Goal: Use online tool/utility: Utilize a website feature to perform a specific function

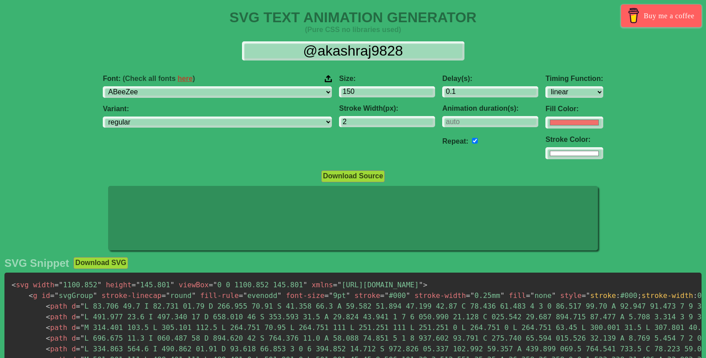
select select "linear"
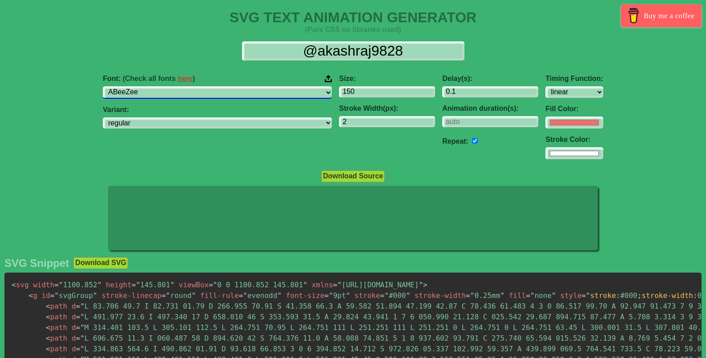
click at [214, 90] on select "ABeeZee [PERSON_NAME] Display AR One Sans [PERSON_NAME] Libre Aboreto Abril Fat…" at bounding box center [217, 92] width 229 height 12
select select "[PERSON_NAME]"
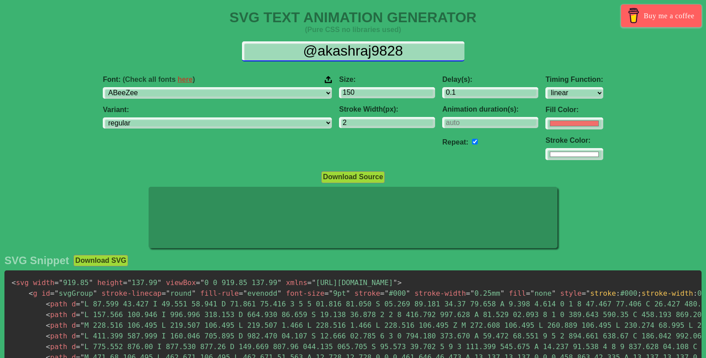
click at [383, 49] on input "@akashraj9828" at bounding box center [353, 51] width 223 height 20
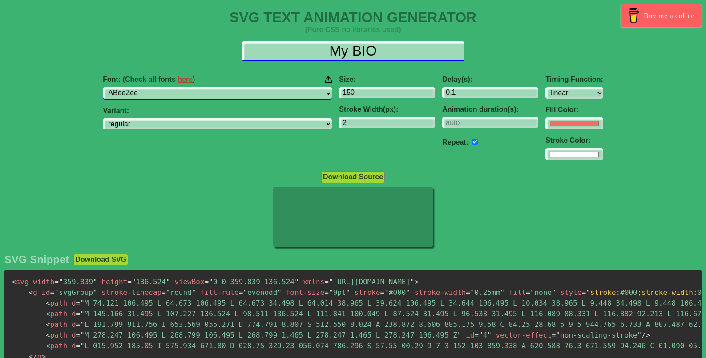
type input "My BIO"
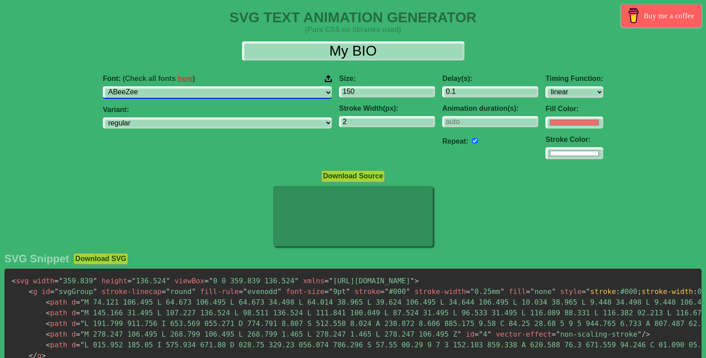
click at [276, 95] on select "ABeeZee [PERSON_NAME] Display AR One Sans [PERSON_NAME] Libre Aboreto Abril Fat…" at bounding box center [217, 92] width 229 height 12
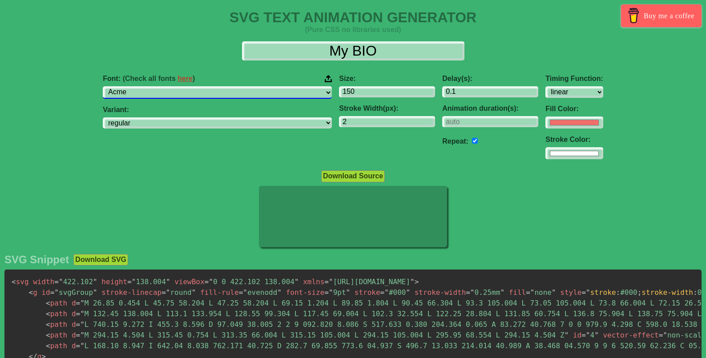
click at [250, 93] on select "ABeeZee [PERSON_NAME] Display AR One Sans [PERSON_NAME] Libre Aboreto Abril Fat…" at bounding box center [217, 92] width 229 height 12
select select "Hedvig Letters Serif"
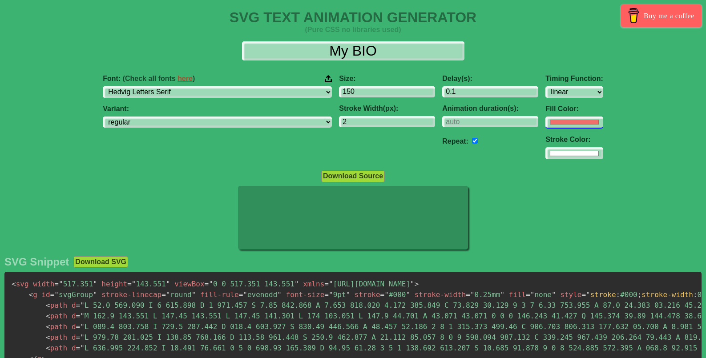
click at [546, 127] on input "#f16f6b" at bounding box center [574, 123] width 57 height 12
type input "#ffffff"
click at [573, 99] on div "Font: (Check all fonts here ) ABeeZee [PERSON_NAME] Display AR One Sans [PERSON…" at bounding box center [353, 117] width 706 height 99
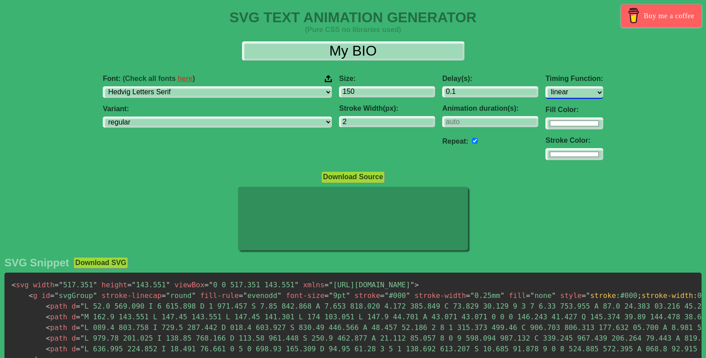
click at [546, 92] on select "ease ease-in ease-out ease-in-out linear step-start step-end" at bounding box center [574, 92] width 57 height 12
select select "ease-in"
click at [546, 95] on select "ease ease-in ease-out ease-in-out linear step-start step-end" at bounding box center [574, 92] width 57 height 12
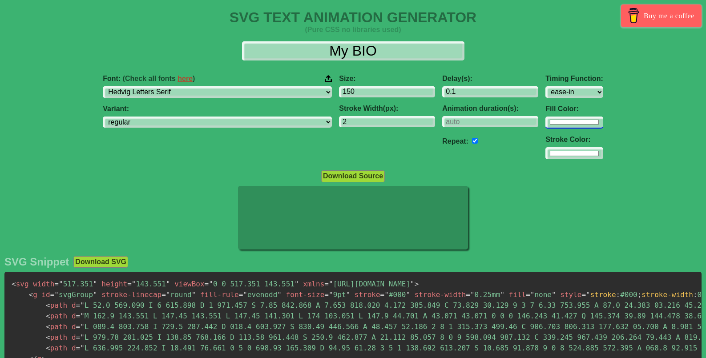
click at [546, 122] on input "#ffffff" at bounding box center [574, 123] width 57 height 12
click at [583, 102] on div "Font: (Check all fonts here ) ABeeZee [PERSON_NAME] Display AR One Sans [PERSON…" at bounding box center [353, 117] width 706 height 99
click at [265, 126] on select "regular" at bounding box center [217, 123] width 229 height 12
click at [462, 123] on input "-1" at bounding box center [490, 122] width 96 height 12
click at [464, 119] on input "0" at bounding box center [490, 122] width 96 height 12
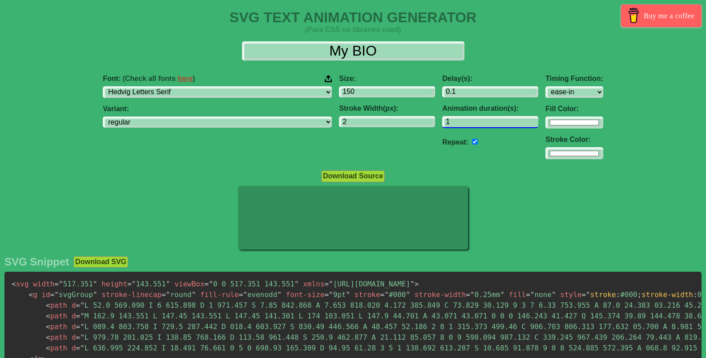
type input "1"
click at [464, 119] on input "1" at bounding box center [490, 122] width 96 height 12
click at [373, 124] on input "1" at bounding box center [387, 122] width 96 height 12
type input "0"
click at [373, 124] on input "0" at bounding box center [387, 122] width 96 height 12
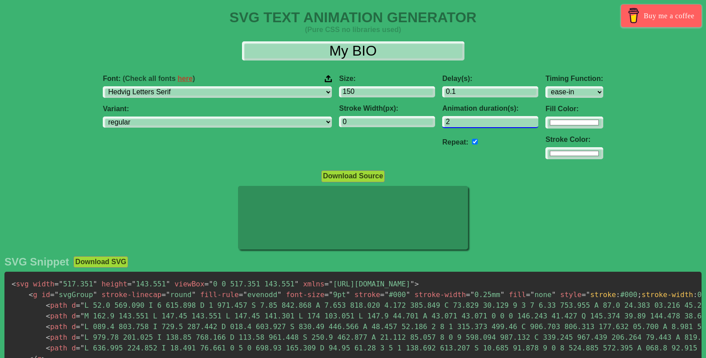
click at [464, 120] on input "2" at bounding box center [490, 122] width 96 height 12
type input "3"
click at [464, 120] on input "3" at bounding box center [490, 122] width 96 height 12
